Goal: Information Seeking & Learning: Find specific page/section

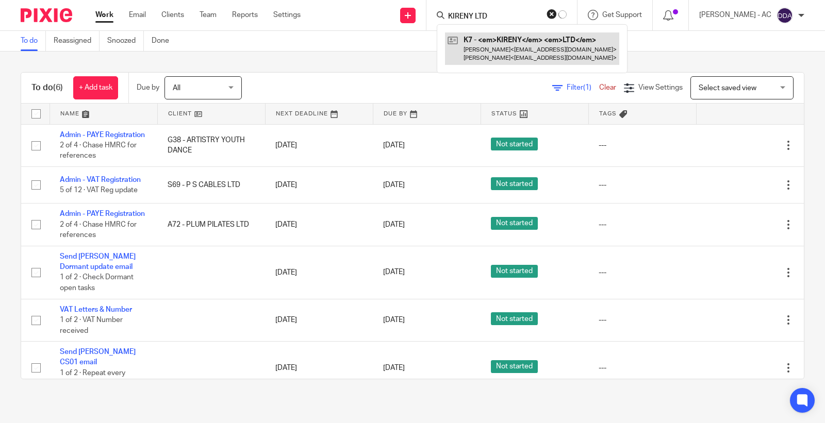
type input "KIRENY LTD"
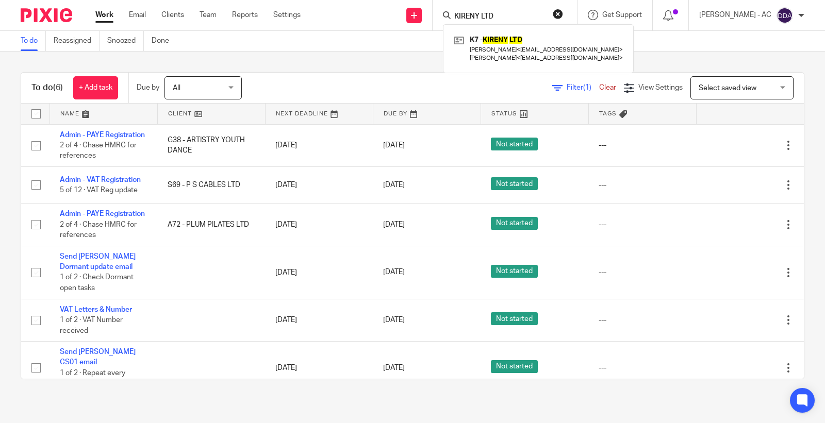
drag, startPoint x: 512, startPoint y: 16, endPoint x: 403, endPoint y: 6, distance: 109.8
click at [403, 6] on div "Send new email Create task Add client Request signature KIRENY LTD K7 - KIRENY …" at bounding box center [570, 15] width 509 height 30
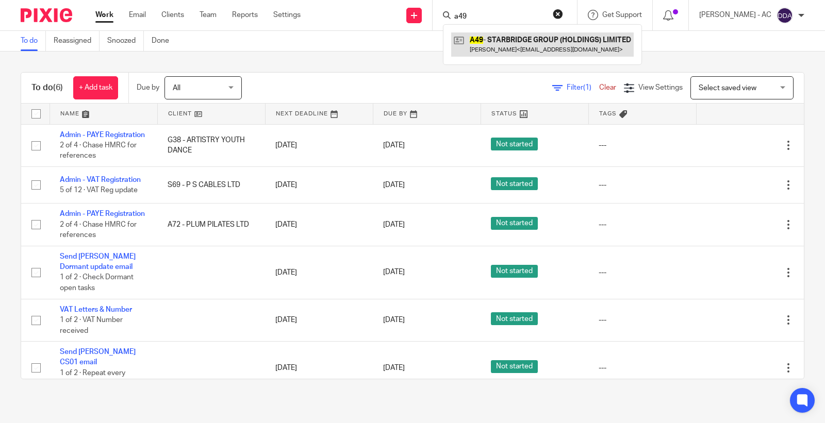
type input "a49"
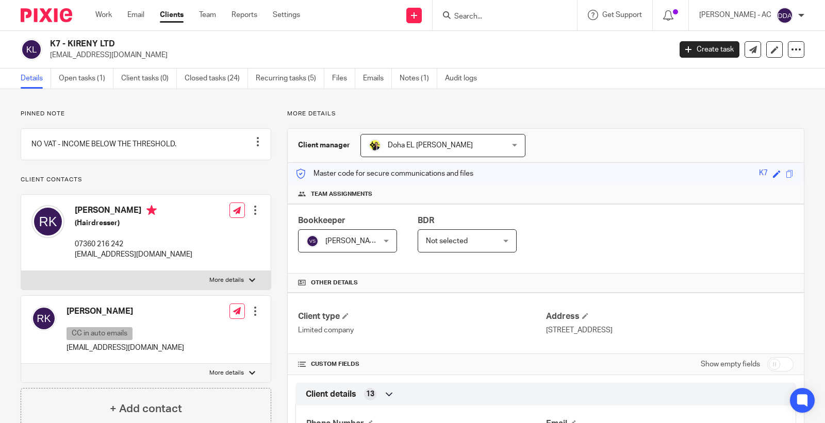
drag, startPoint x: 50, startPoint y: 42, endPoint x: 129, endPoint y: 45, distance: 79.4
click at [129, 45] on h2 "K7 - KIRENY LTD" at bounding box center [295, 44] width 491 height 11
copy h2 "K7 - KIRENY LTD"
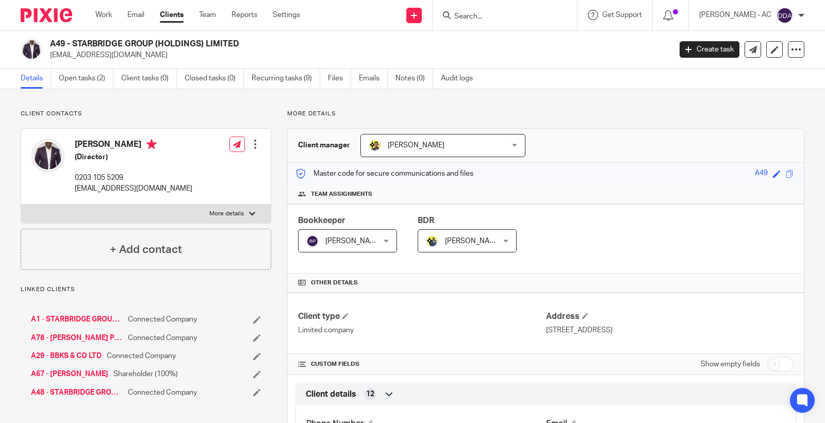
click at [455, 78] on link "Audit logs" at bounding box center [461, 79] width 40 height 20
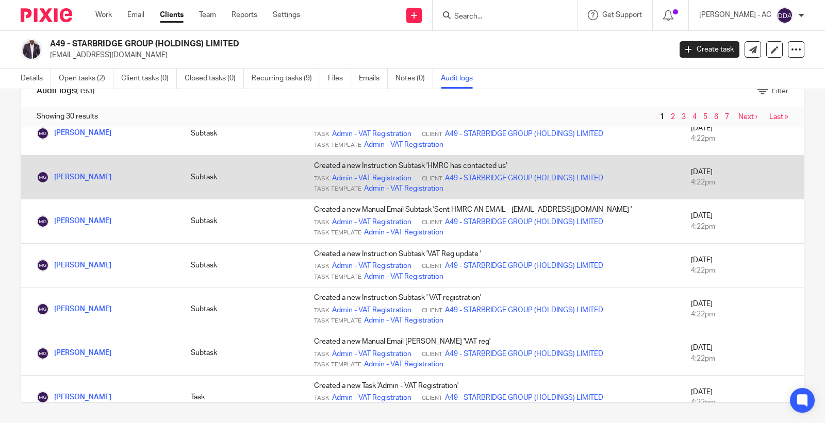
scroll to position [505, 0]
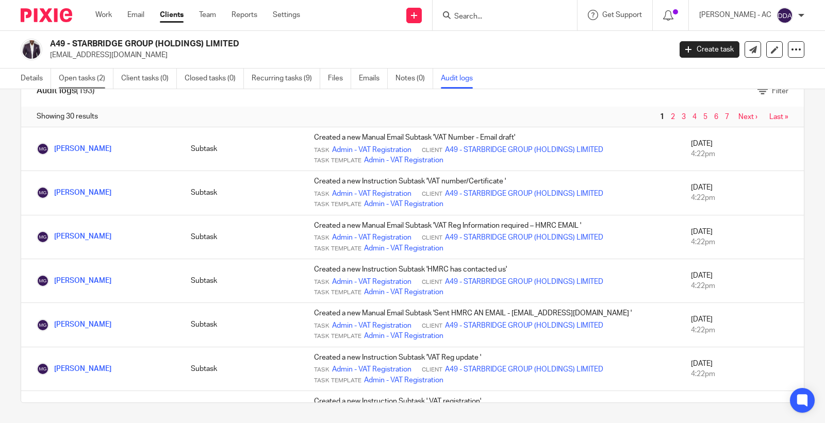
click at [90, 80] on link "Open tasks (2)" at bounding box center [86, 79] width 55 height 20
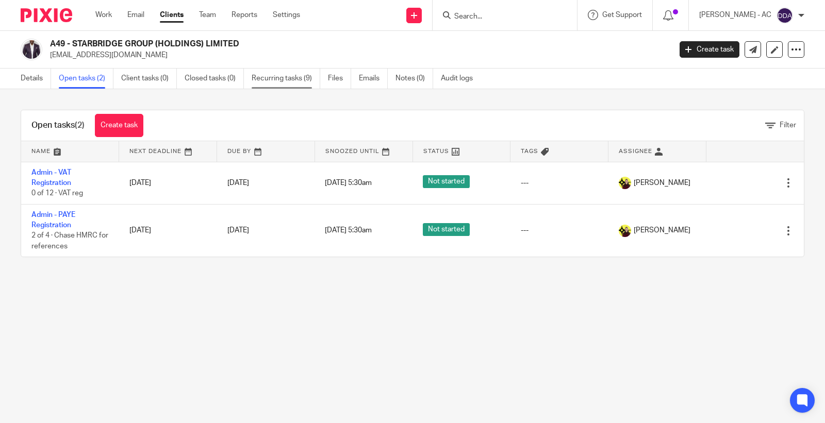
click at [299, 80] on link "Recurring tasks (9)" at bounding box center [286, 79] width 69 height 20
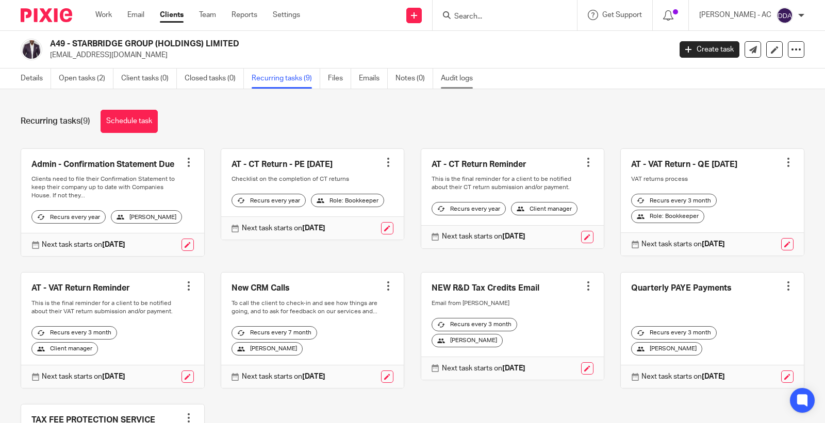
click at [446, 77] on link "Audit logs" at bounding box center [461, 79] width 40 height 20
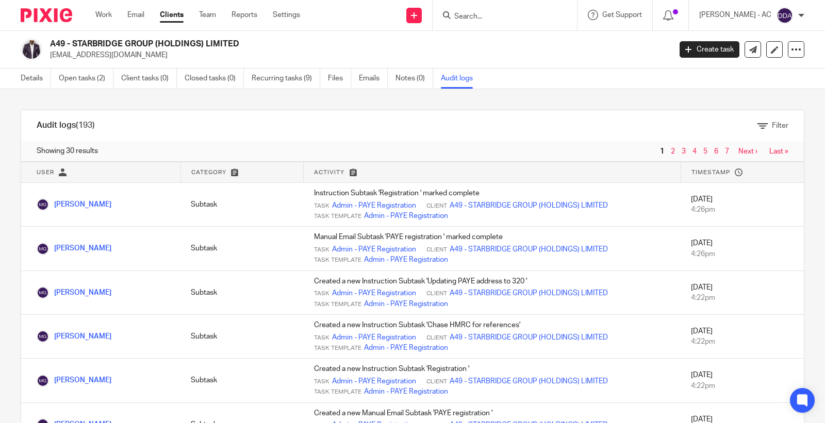
click at [668, 148] on span "2" at bounding box center [673, 151] width 11 height 12
click at [671, 151] on link "2" at bounding box center [673, 151] width 4 height 7
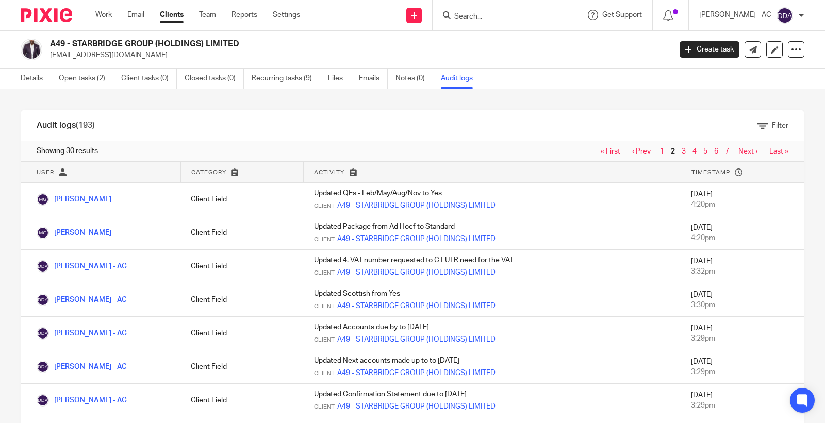
drag, startPoint x: 304, startPoint y: 227, endPoint x: 387, endPoint y: 129, distance: 128.4
click at [389, 128] on div "Audit logs (193) Filter Filter Audit Logs Only show logs matching all of these …" at bounding box center [413, 274] width 784 height 328
click at [657, 156] on span "1" at bounding box center [662, 151] width 11 height 12
click at [660, 152] on link "1" at bounding box center [662, 151] width 4 height 7
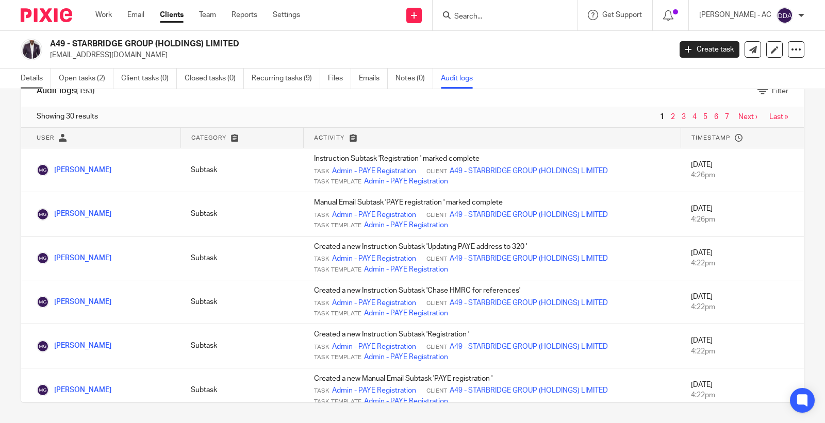
click at [34, 75] on link "Details" at bounding box center [36, 79] width 30 height 20
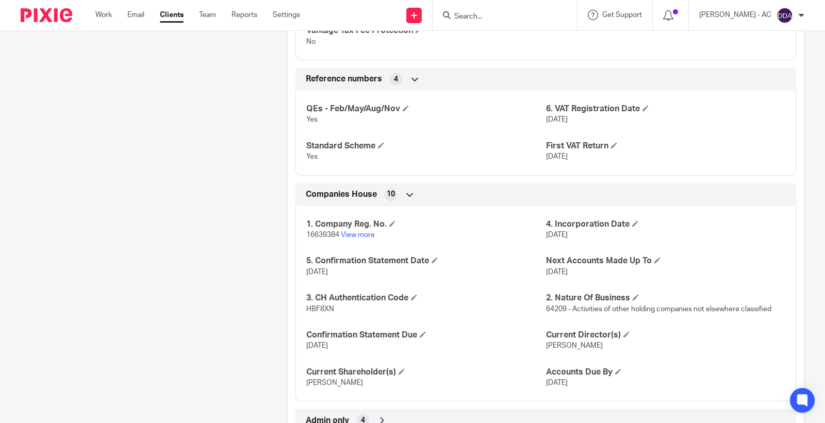
scroll to position [880, 0]
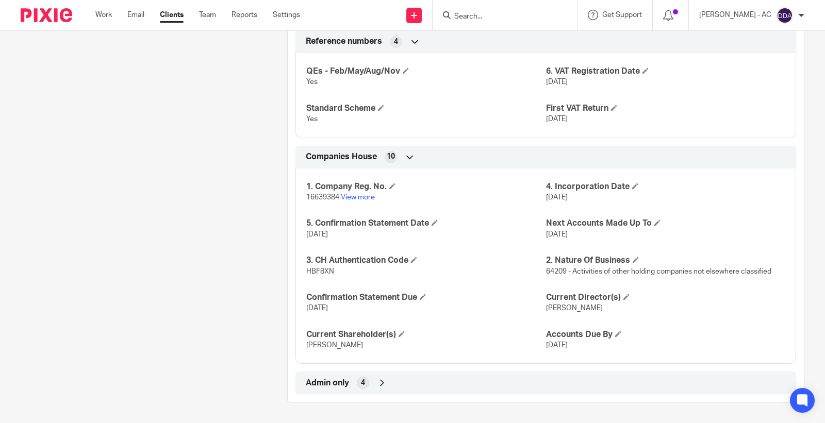
click at [340, 378] on span "Admin only" at bounding box center [327, 383] width 43 height 11
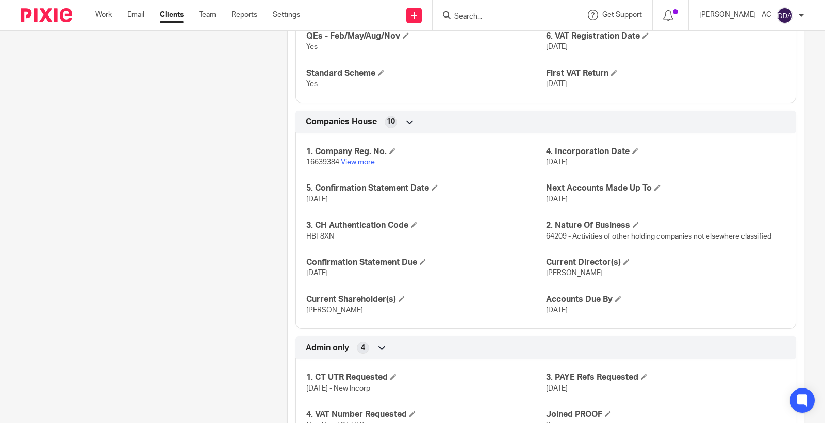
scroll to position [965, 0]
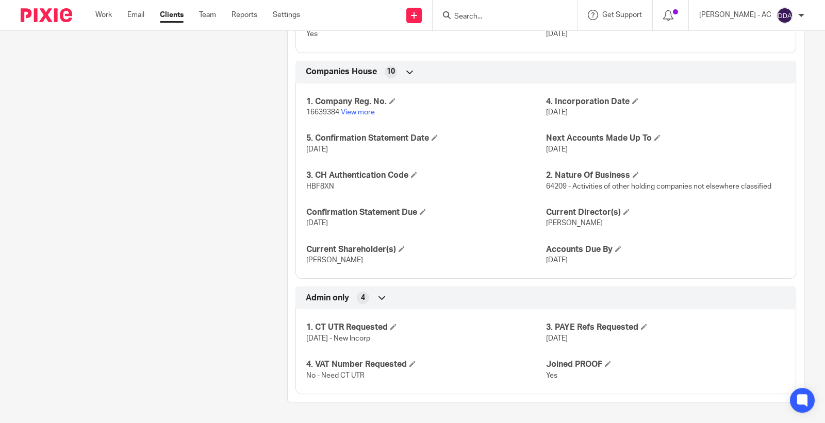
drag, startPoint x: 394, startPoint y: 339, endPoint x: 205, endPoint y: 331, distance: 189.3
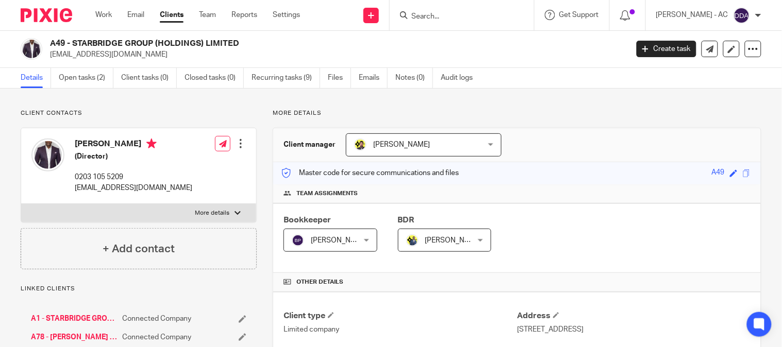
scroll to position [0, 0]
drag, startPoint x: 73, startPoint y: 40, endPoint x: 245, endPoint y: 42, distance: 171.7
click at [245, 42] on h2 "A48 - STARBRIDGE GROUP (CLYDEBANK) LIMITED" at bounding box center [278, 44] width 457 height 11
copy h2 "STARBRIDGE GROUP (CLYDEBANK) LIMITED"
click at [246, 44] on h2 "A48 - STARBRIDGE GROUP (CLYDEBANK) LIMITED" at bounding box center [278, 44] width 457 height 11
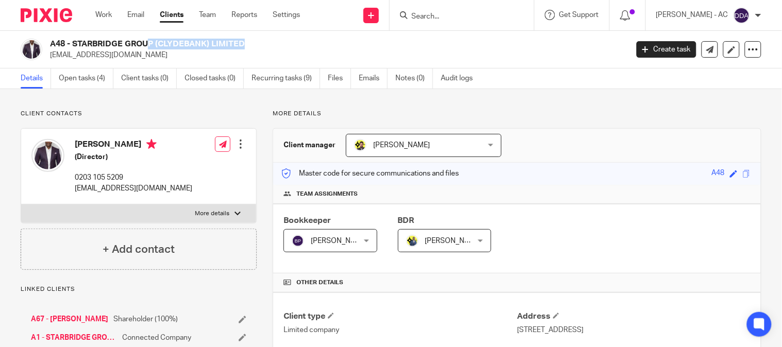
drag, startPoint x: 246, startPoint y: 44, endPoint x: 99, endPoint y: 42, distance: 147.4
click at [99, 42] on h2 "A48 - STARBRIDGE GROUP (CLYDEBANK) LIMITED" at bounding box center [278, 44] width 457 height 11
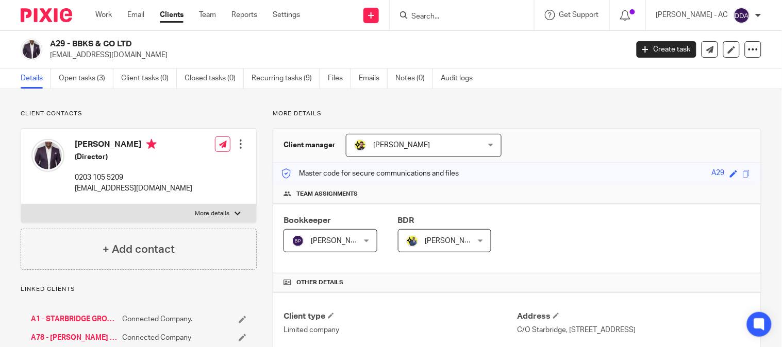
drag, startPoint x: 74, startPoint y: 44, endPoint x: 163, endPoint y: 44, distance: 89.2
click at [163, 44] on h2 "A29 - BBKS & CO LTD" at bounding box center [278, 44] width 457 height 11
copy h2 "BBKS & CO LTD"
